Goal: Task Accomplishment & Management: Complete application form

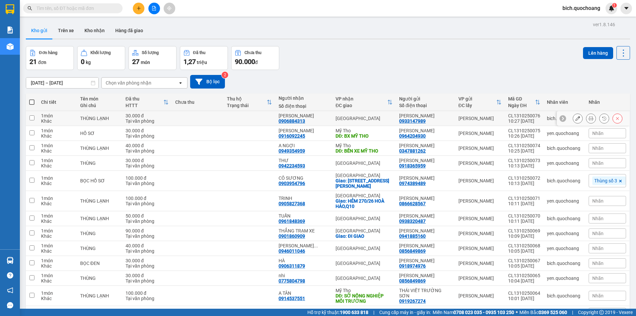
click at [589, 119] on icon at bounding box center [591, 118] width 5 height 5
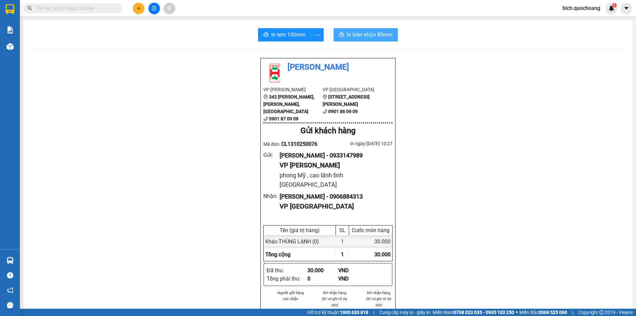
click at [363, 34] on span "In biên nhận 80mm" at bounding box center [370, 34] width 46 height 8
click at [293, 33] on span "In tem 100mm" at bounding box center [288, 34] width 34 height 8
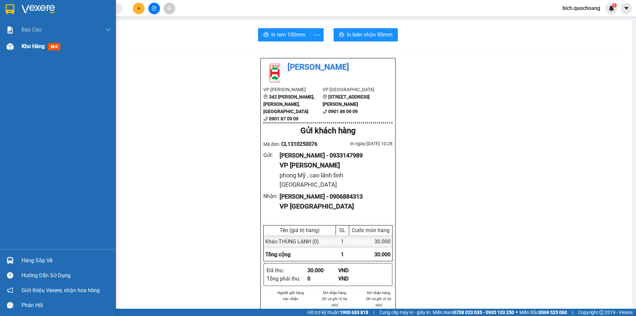
click at [24, 47] on span "Kho hàng" at bounding box center [33, 46] width 23 height 6
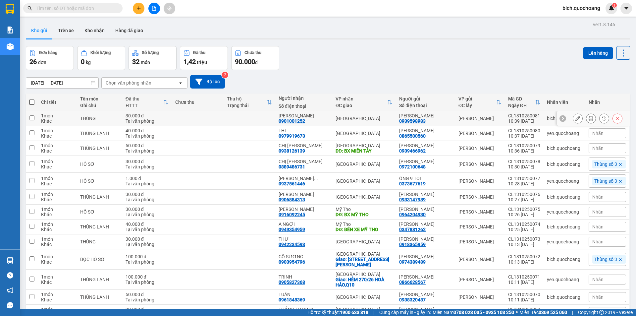
click at [589, 118] on icon at bounding box center [591, 118] width 5 height 5
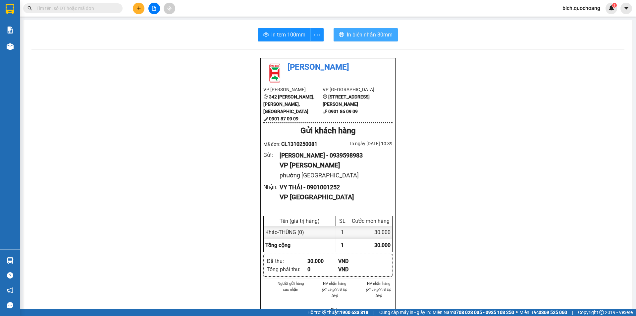
click at [366, 36] on span "In biên nhận 80mm" at bounding box center [370, 34] width 46 height 8
click at [273, 36] on span "In tem 100mm" at bounding box center [288, 34] width 34 height 8
click at [134, 9] on button at bounding box center [139, 9] width 12 height 12
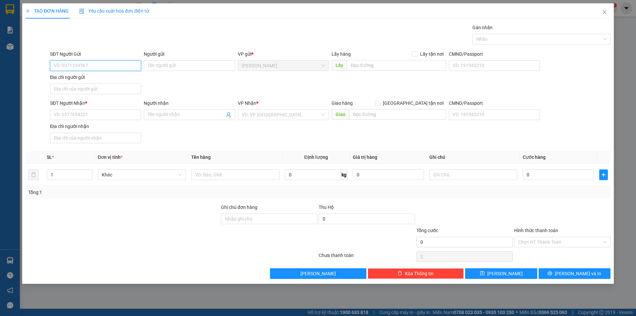
click at [87, 64] on input "SĐT Người Gửi" at bounding box center [95, 65] width 91 height 11
click at [57, 63] on input "0090785858" at bounding box center [95, 65] width 91 height 11
click at [69, 67] on input "090785858" at bounding box center [95, 65] width 91 height 11
type input "0907855858"
click at [102, 76] on div "0907855858 - [PERSON_NAME]" at bounding box center [95, 78] width 83 height 7
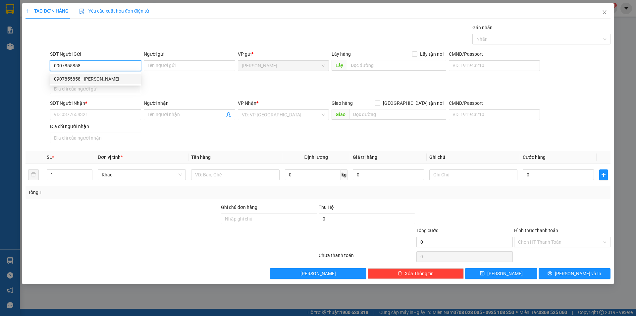
type input "[PERSON_NAME]"
type input "0907855858"
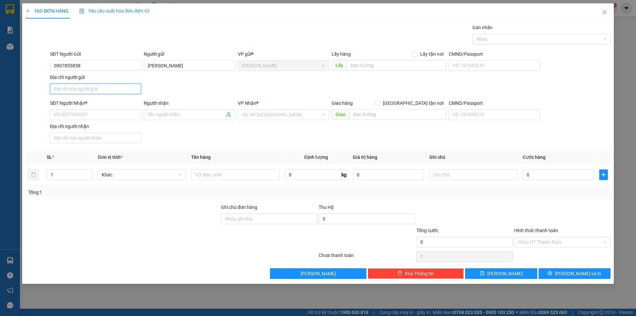
click at [87, 91] on input "Địa chỉ người gửi" at bounding box center [95, 89] width 91 height 11
type input "PHƯỜNG [GEOGRAPHIC_DATA],[GEOGRAPHIC_DATA]"
click at [74, 115] on input "SĐT Người Nhận *" at bounding box center [95, 114] width 91 height 11
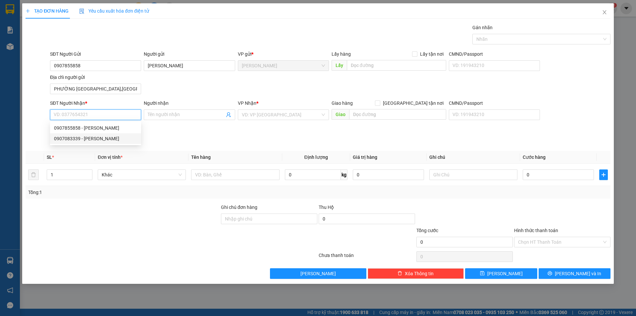
click at [114, 139] on div "0907083339 - [PERSON_NAME]" at bounding box center [95, 138] width 83 height 7
type input "0907083339"
type input "[PERSON_NAME]"
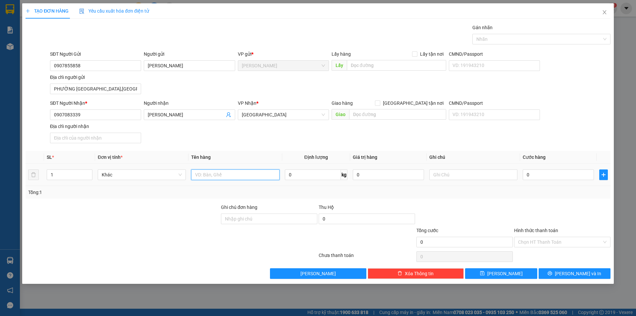
click at [218, 176] on input "text" at bounding box center [235, 174] width 88 height 11
drag, startPoint x: 205, startPoint y: 176, endPoint x: 108, endPoint y: 180, distance: 96.5
click at [128, 179] on tr "1 Khác bọc 0 kg 0 0" at bounding box center [318, 175] width 585 height 22
type input "BỌC"
click at [545, 177] on input "0" at bounding box center [558, 174] width 71 height 11
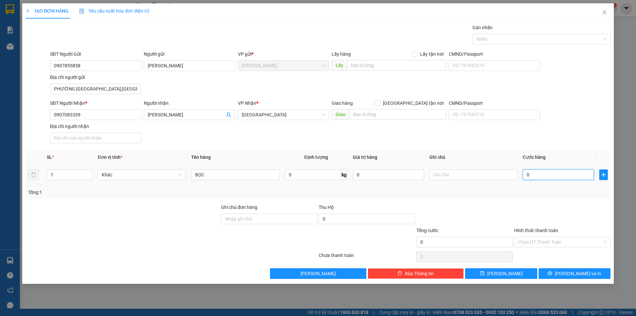
type input "3"
type input "30"
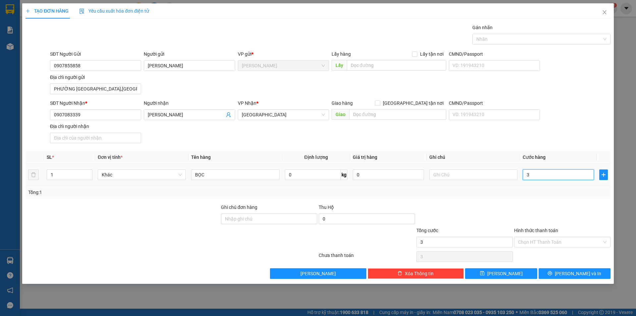
type input "30"
click at [494, 34] on div "Nhãn" at bounding box center [542, 39] width 138 height 11
type input "30.000"
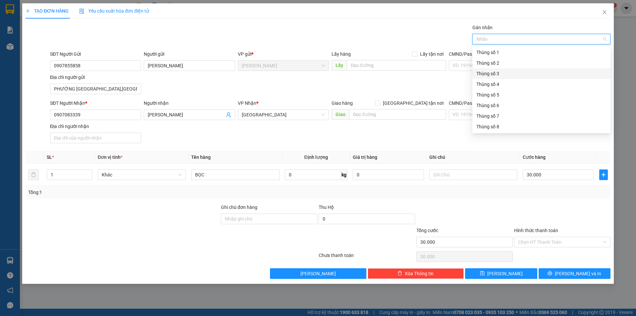
click at [496, 76] on div "Thùng số 3" at bounding box center [542, 73] width 130 height 7
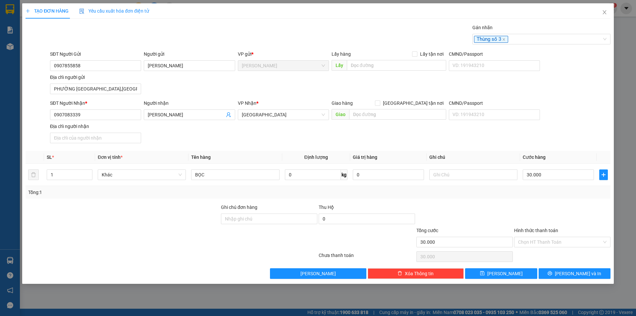
click at [435, 41] on div "Gán nhãn Thùng số 3" at bounding box center [330, 35] width 563 height 23
click at [561, 271] on button "[PERSON_NAME] và In" at bounding box center [575, 273] width 72 height 11
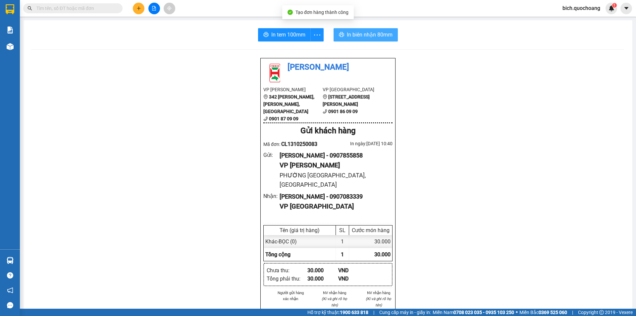
click at [371, 36] on span "In biên nhận 80mm" at bounding box center [370, 34] width 46 height 8
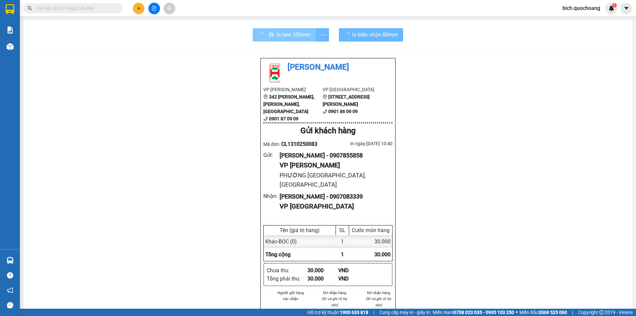
click at [291, 37] on span "In tem 100mm" at bounding box center [294, 34] width 34 height 8
